Goal: Task Accomplishment & Management: Manage account settings

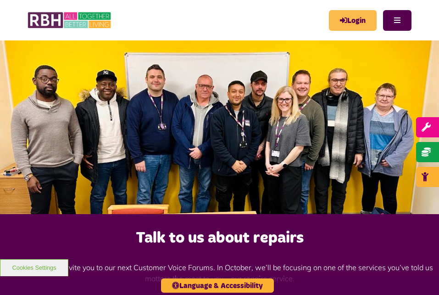
click at [348, 25] on link "Login" at bounding box center [353, 20] width 48 height 21
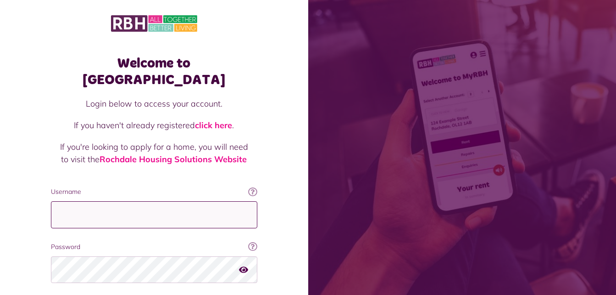
type input "**********"
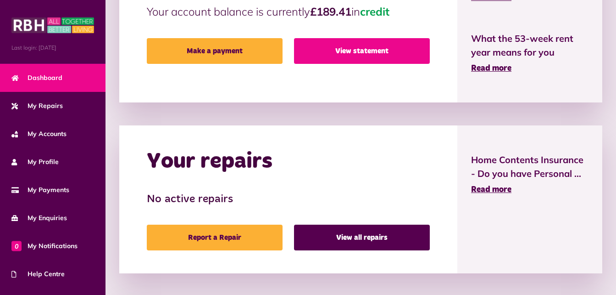
click at [358, 52] on link "View statement" at bounding box center [362, 51] width 136 height 26
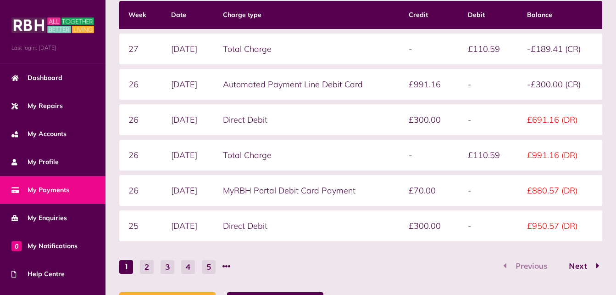
scroll to position [250, 0]
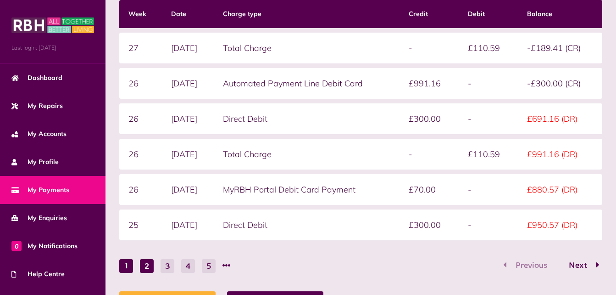
click at [145, 266] on button "2" at bounding box center [147, 266] width 14 height 14
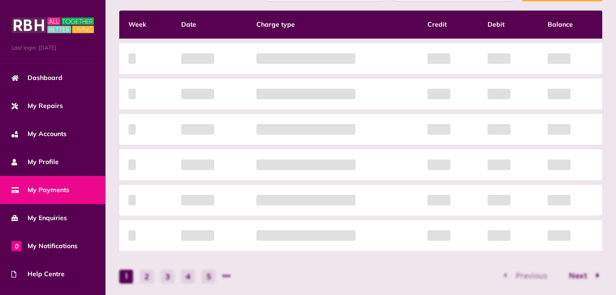
scroll to position [240, 0]
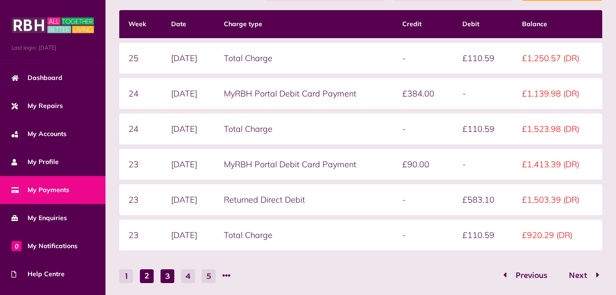
click at [167, 280] on button "3" at bounding box center [168, 276] width 14 height 14
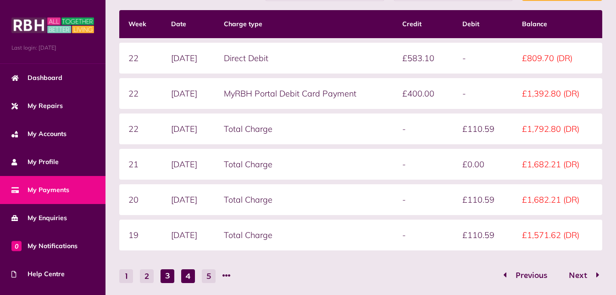
click at [189, 276] on button "4" at bounding box center [188, 276] width 14 height 14
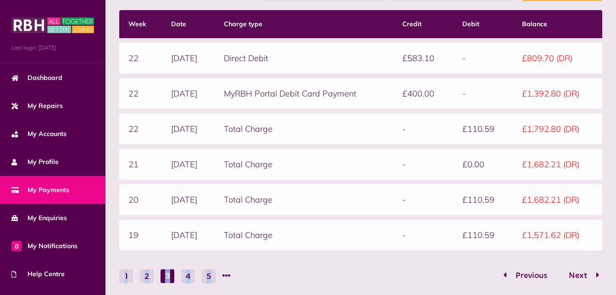
click at [189, 276] on div "Statement overview Showing To Submit Week Date Charge type Credit Debit Balance…" at bounding box center [361, 146] width 492 height 372
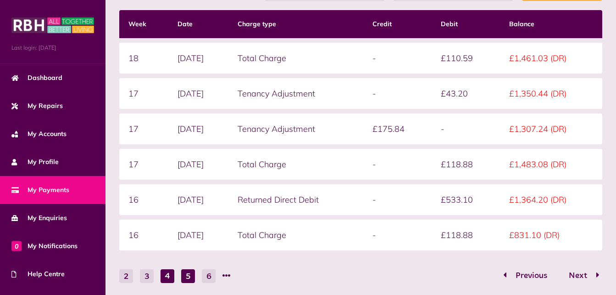
click at [186, 273] on button "5" at bounding box center [188, 276] width 14 height 14
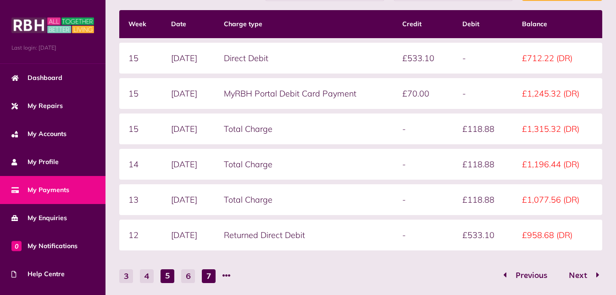
click at [207, 276] on button "7" at bounding box center [209, 276] width 14 height 14
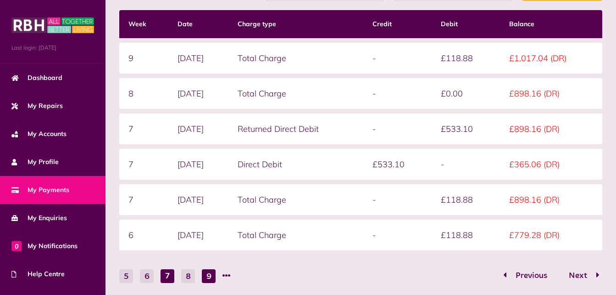
click at [206, 275] on button "9" at bounding box center [209, 276] width 14 height 14
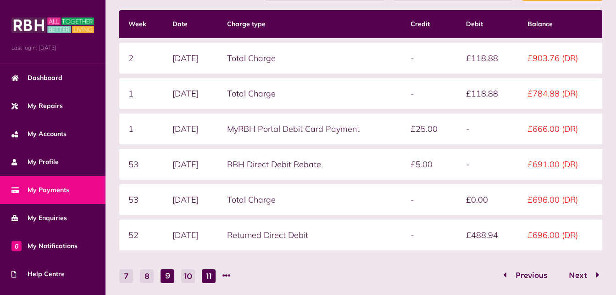
click at [205, 278] on button "11" at bounding box center [209, 276] width 14 height 14
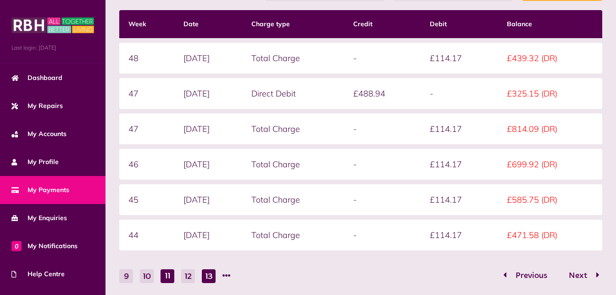
click at [205, 281] on button "13" at bounding box center [209, 276] width 14 height 14
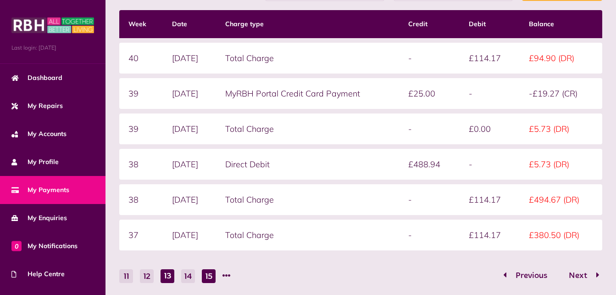
click at [208, 276] on button "15" at bounding box center [209, 276] width 14 height 14
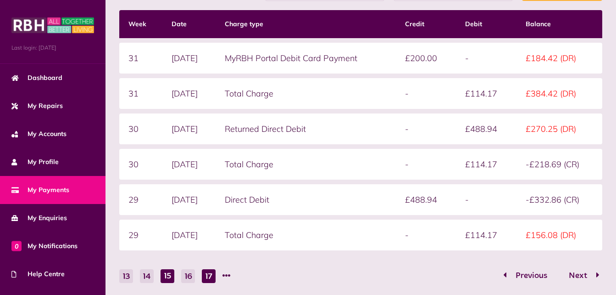
click at [208, 276] on button "17" at bounding box center [209, 276] width 14 height 14
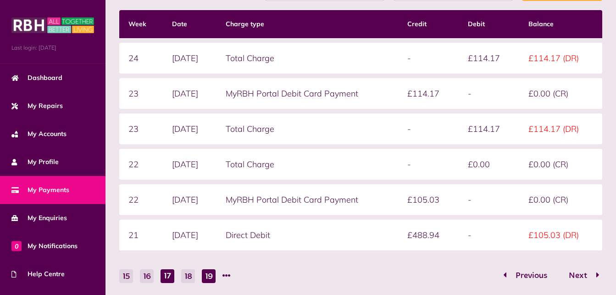
click at [208, 276] on button "19" at bounding box center [209, 276] width 14 height 14
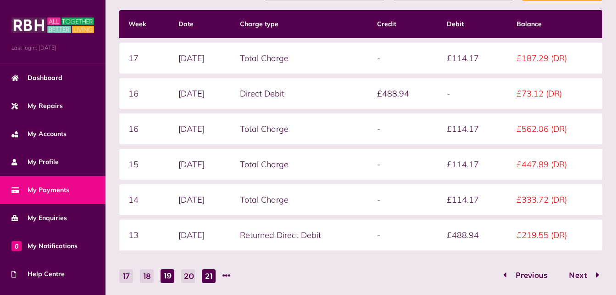
click at [208, 276] on button "21" at bounding box center [209, 276] width 14 height 14
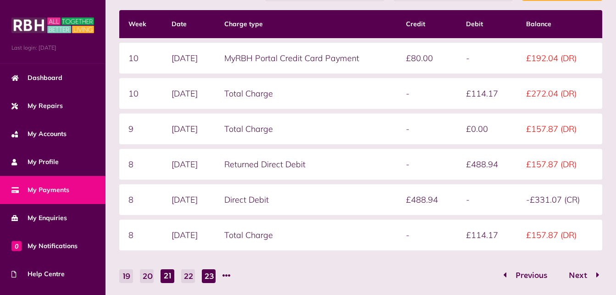
click at [209, 277] on button "23" at bounding box center [209, 276] width 14 height 14
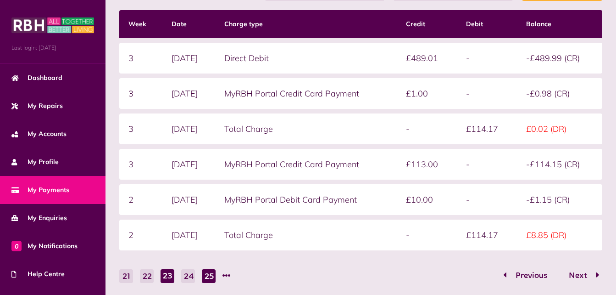
click at [209, 277] on button "25" at bounding box center [209, 276] width 14 height 14
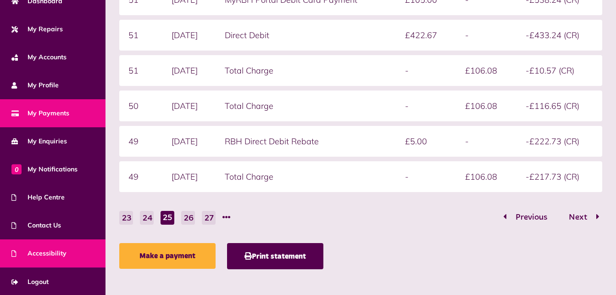
scroll to position [299, 0]
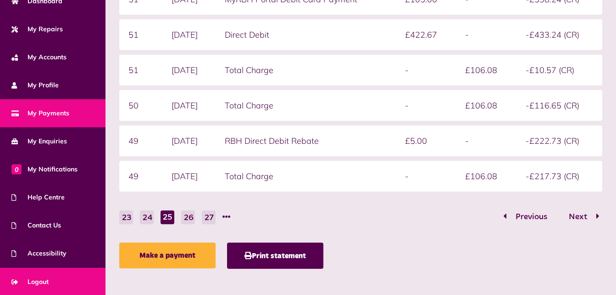
click at [50, 277] on link "Logout" at bounding box center [53, 281] width 106 height 28
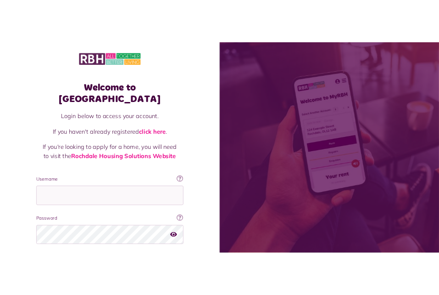
scroll to position [58, 0]
